Goal: Transaction & Acquisition: Purchase product/service

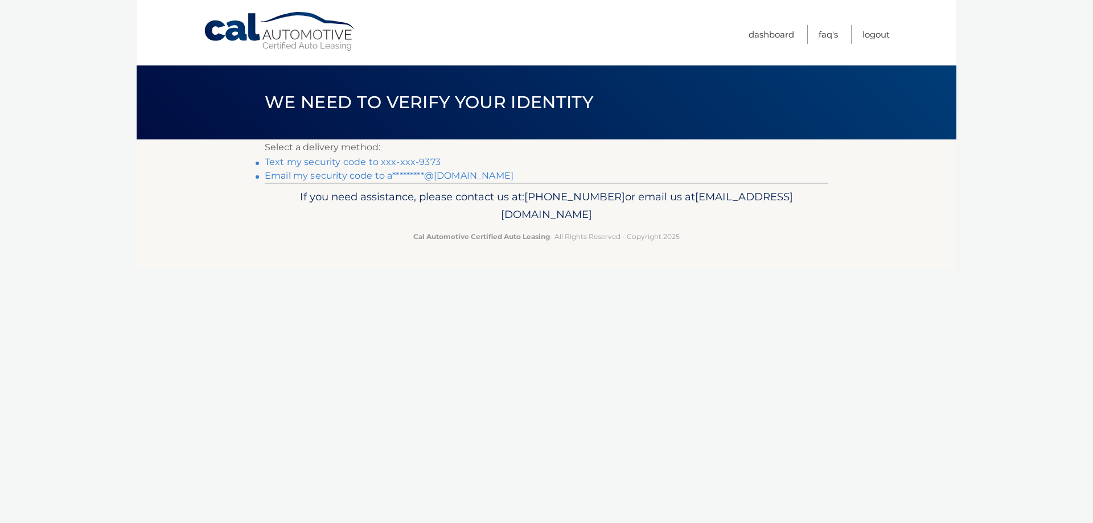
click at [292, 162] on link "Text my security code to xxx-xxx-9373" at bounding box center [353, 161] width 176 height 11
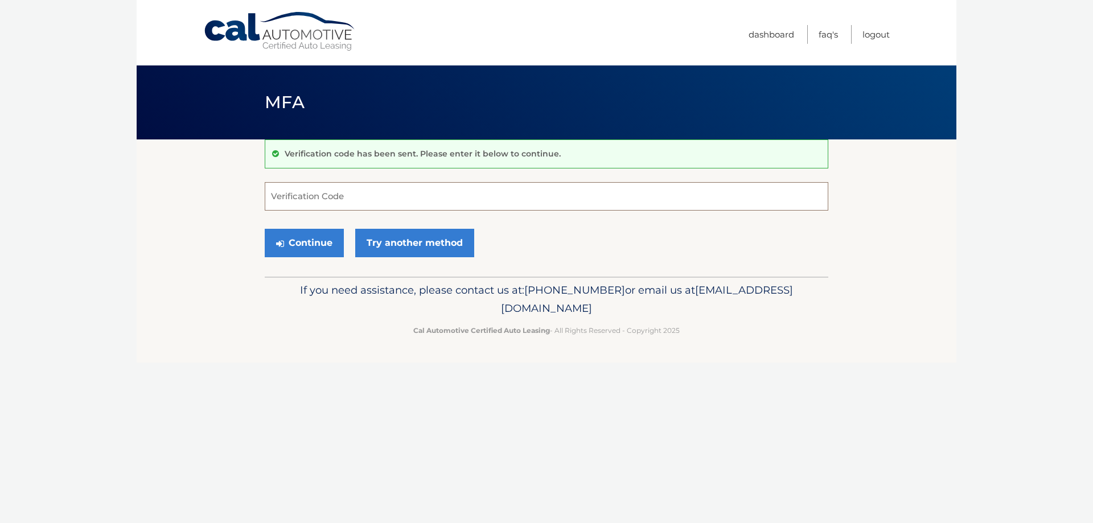
click at [344, 203] on input "Verification Code" at bounding box center [546, 196] width 563 height 28
type input "020332"
click at [320, 245] on button "Continue" at bounding box center [304, 243] width 79 height 28
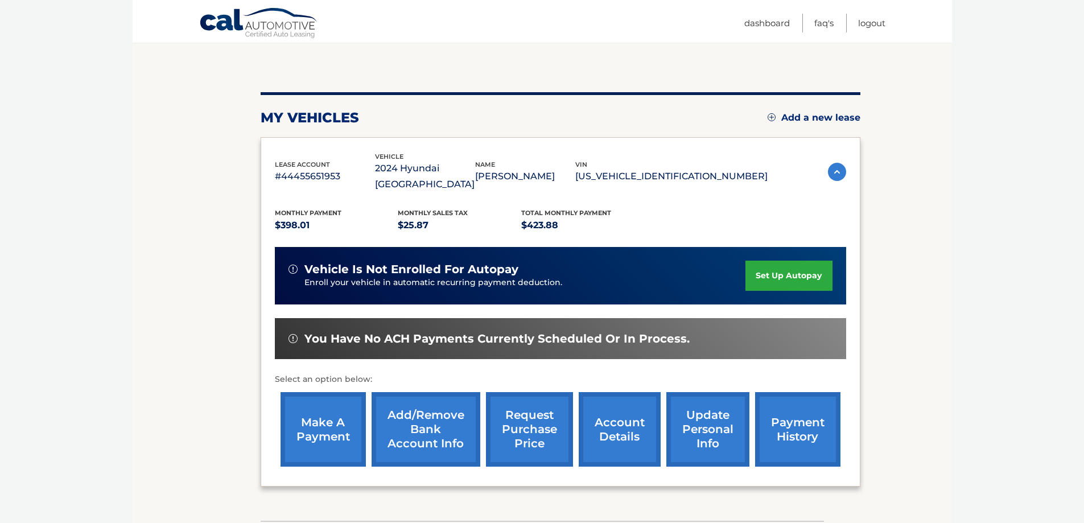
scroll to position [114, 0]
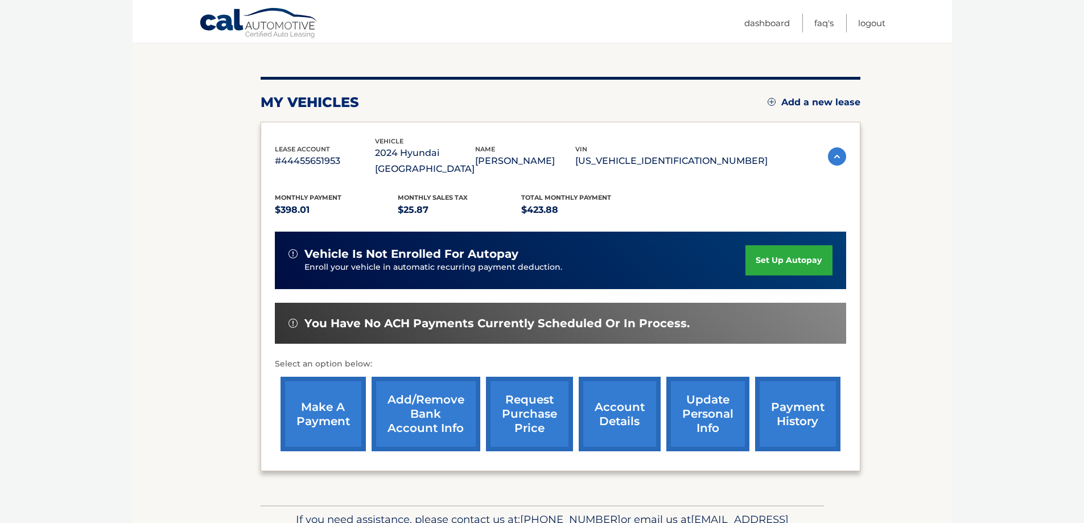
click at [312, 385] on link "make a payment" at bounding box center [323, 414] width 85 height 75
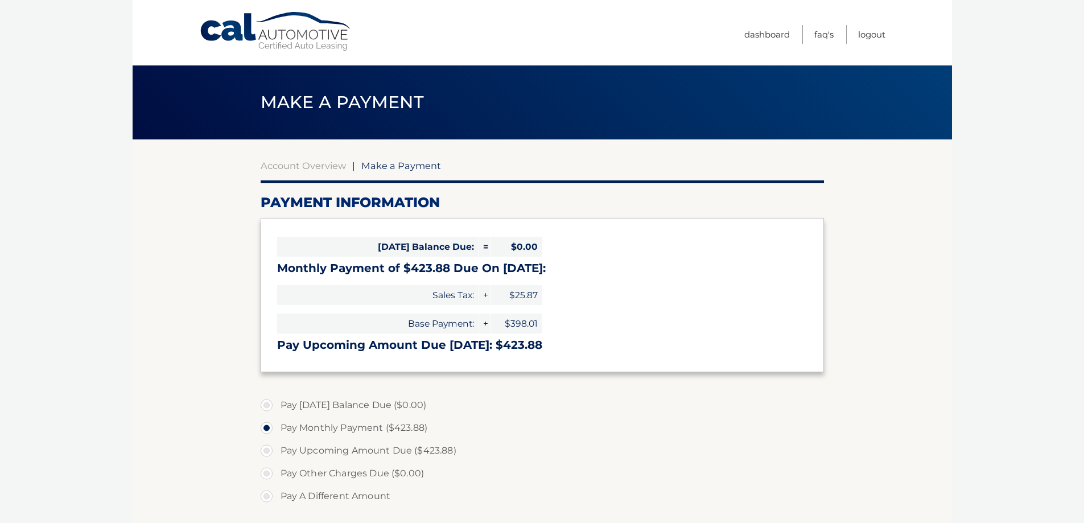
select select "NDZhNWM1YjktN2MxMi00NzU5LTk5ZDktODFkN2U4ODZiZDhk"
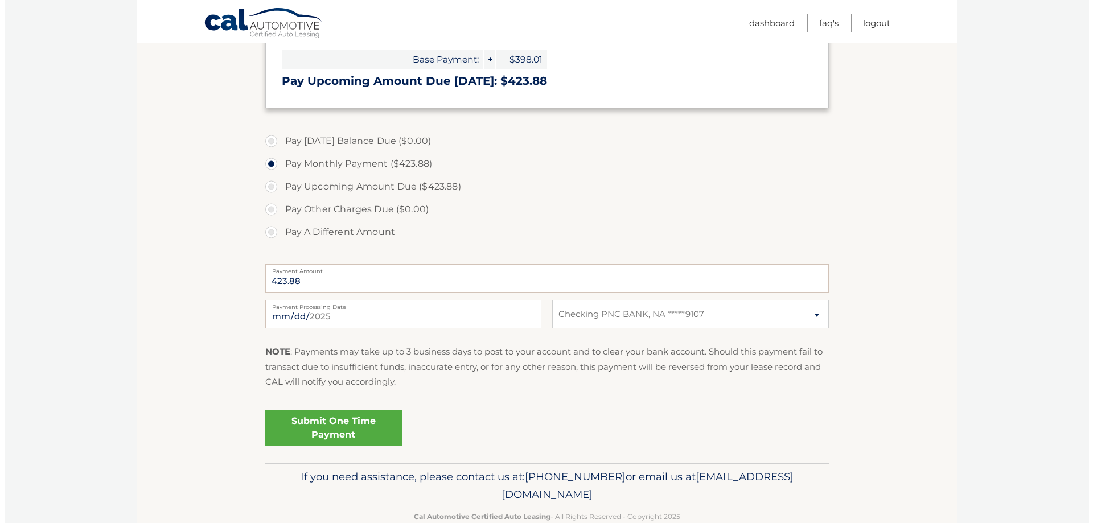
scroll to position [290, 0]
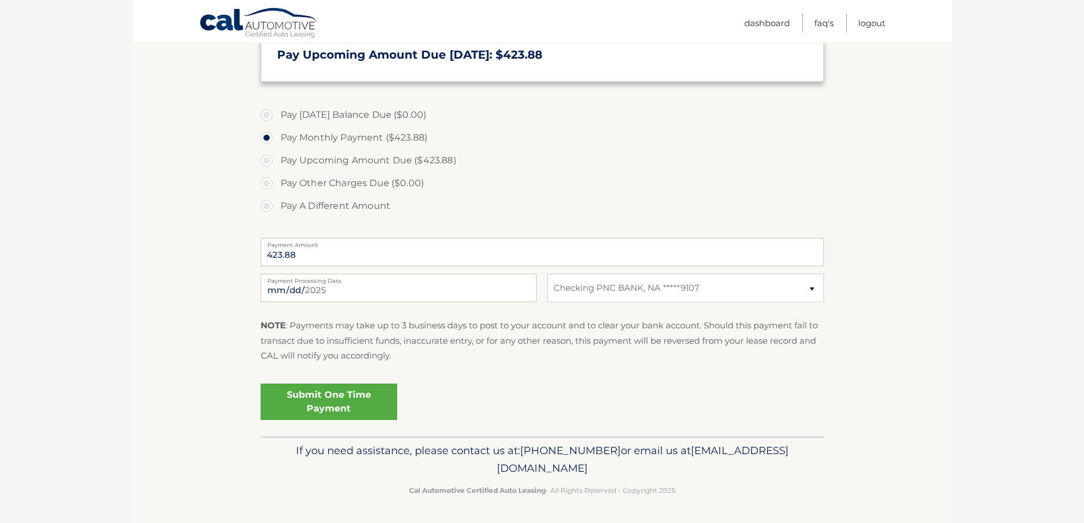
click at [328, 397] on link "Submit One Time Payment" at bounding box center [329, 402] width 137 height 36
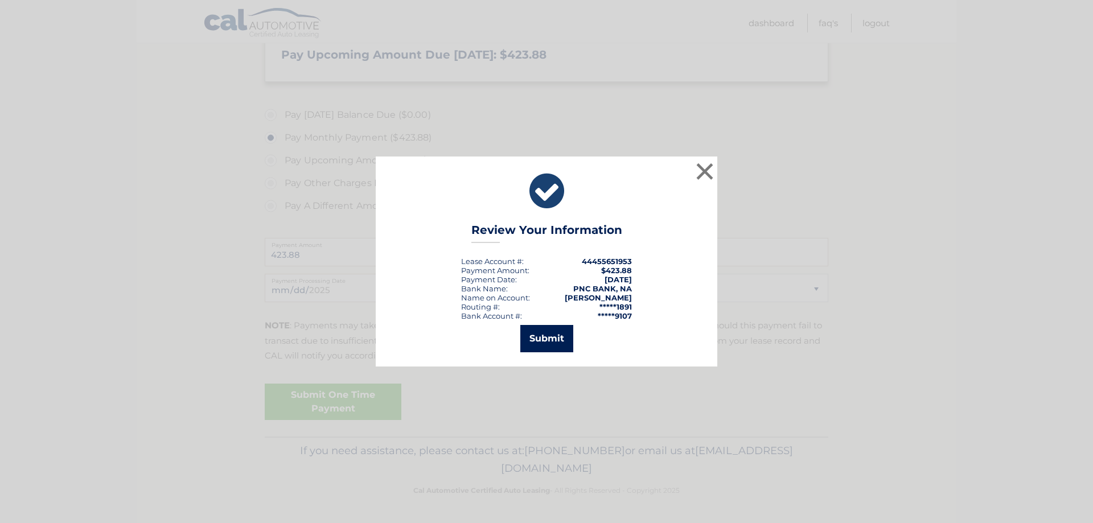
click at [538, 329] on button "Submit" at bounding box center [546, 338] width 53 height 27
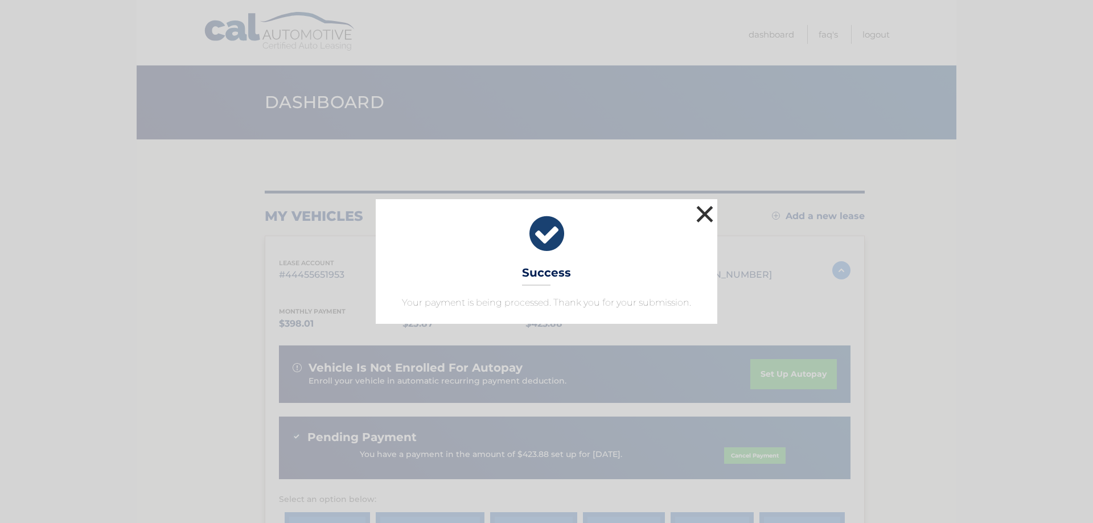
click at [704, 214] on button "×" at bounding box center [704, 214] width 23 height 23
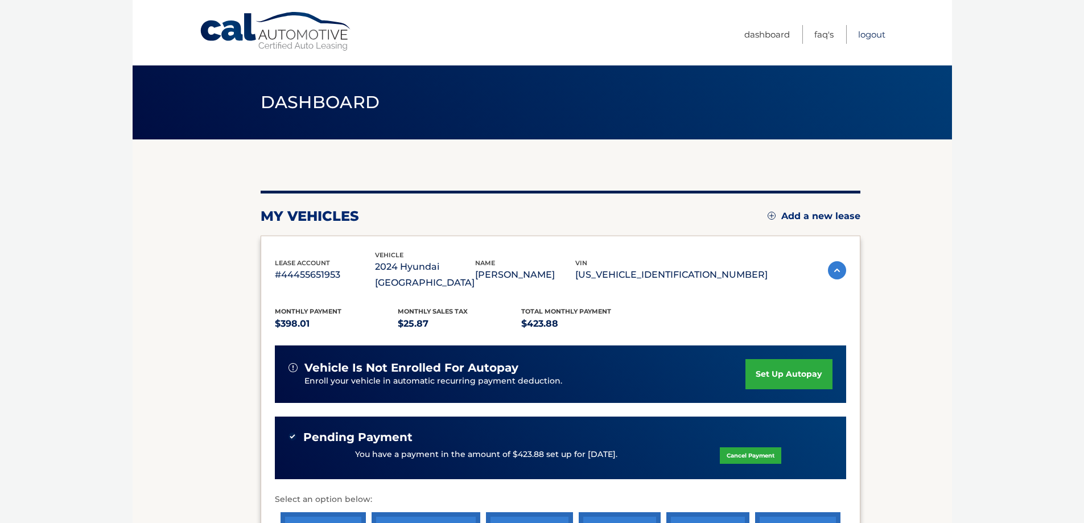
click at [872, 35] on link "Logout" at bounding box center [871, 34] width 27 height 19
